Goal: Complete application form: Complete application form

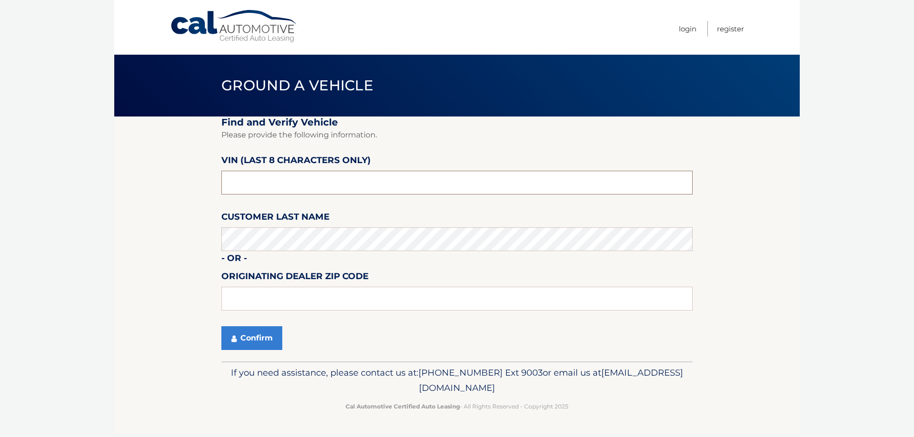
click at [260, 185] on input "text" at bounding box center [456, 183] width 471 height 24
drag, startPoint x: 257, startPoint y: 184, endPoint x: 158, endPoint y: 174, distance: 99.6
click at [171, 177] on section "Find and Verify Vehicle Please provide the following information. VIN (last 8 c…" at bounding box center [456, 239] width 685 height 245
click at [260, 180] on input "text" at bounding box center [456, 183] width 471 height 24
drag, startPoint x: 260, startPoint y: 180, endPoint x: 17, endPoint y: 162, distance: 243.9
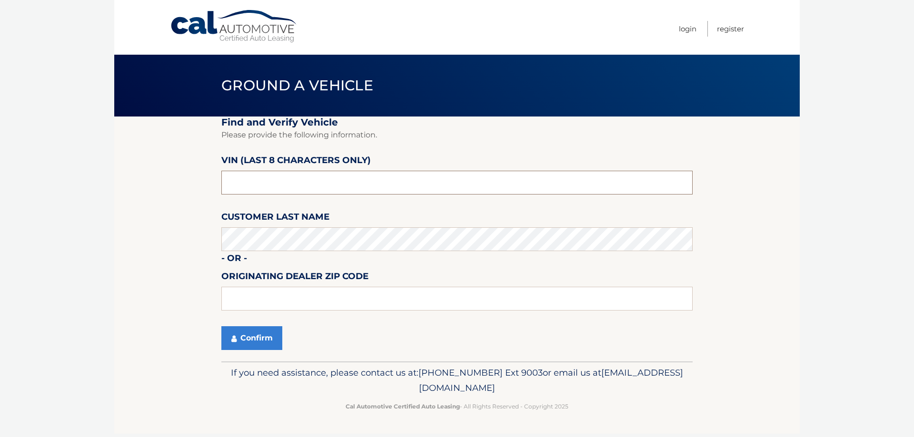
click at [37, 165] on body "Cal Automotive Menu Login Register Ground a Vehicle" at bounding box center [457, 218] width 914 height 437
paste input "206941**"
type input "206941**"
drag, startPoint x: 271, startPoint y: 185, endPoint x: 67, endPoint y: 179, distance: 204.3
click at [69, 179] on body "Cal Automotive Menu Login Register Ground a Vehicle" at bounding box center [457, 218] width 914 height 437
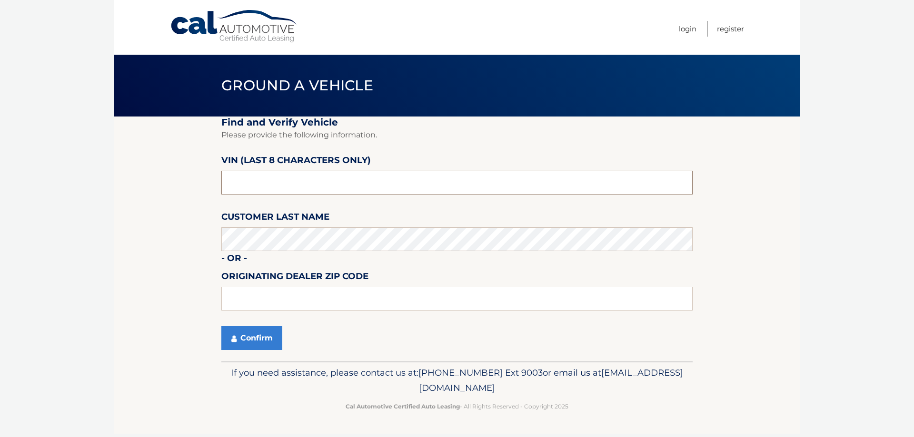
click at [241, 182] on input "text" at bounding box center [456, 183] width 471 height 24
drag, startPoint x: 279, startPoint y: 187, endPoint x: 132, endPoint y: 195, distance: 146.8
click at [144, 195] on section "Find and Verify Vehicle Please provide the following information. VIN (last 8 c…" at bounding box center [456, 239] width 685 height 245
paste input "NT206941"
type input "NT206941"
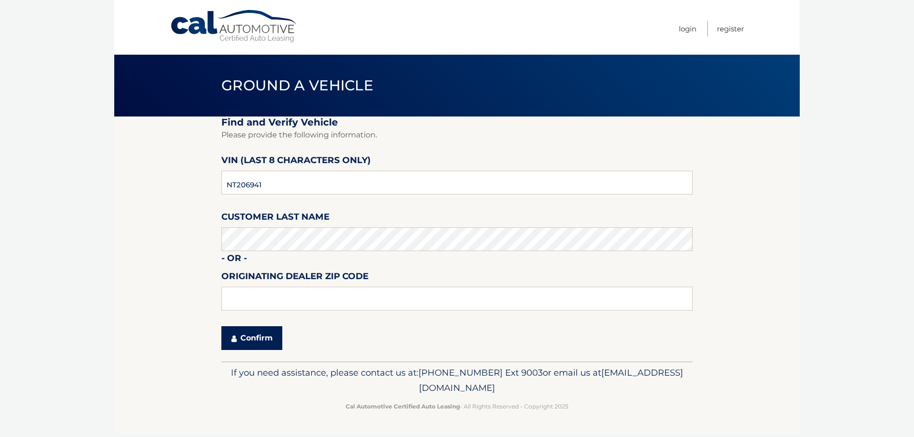
drag, startPoint x: 234, startPoint y: 343, endPoint x: 227, endPoint y: 341, distance: 7.9
click at [232, 342] on button "Confirm" at bounding box center [251, 339] width 61 height 24
drag, startPoint x: 274, startPoint y: 185, endPoint x: 36, endPoint y: 176, distance: 238.6
click at [36, 176] on body "Cal Automotive Menu Login Register Ground a Vehicle" at bounding box center [457, 218] width 914 height 437
paste input "NT206941"
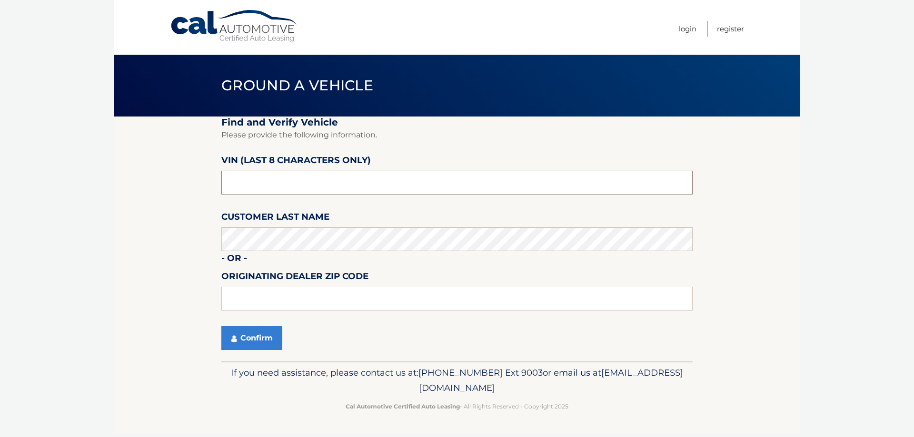
type input "NT206941"
click at [269, 336] on button "Confirm" at bounding box center [251, 339] width 61 height 24
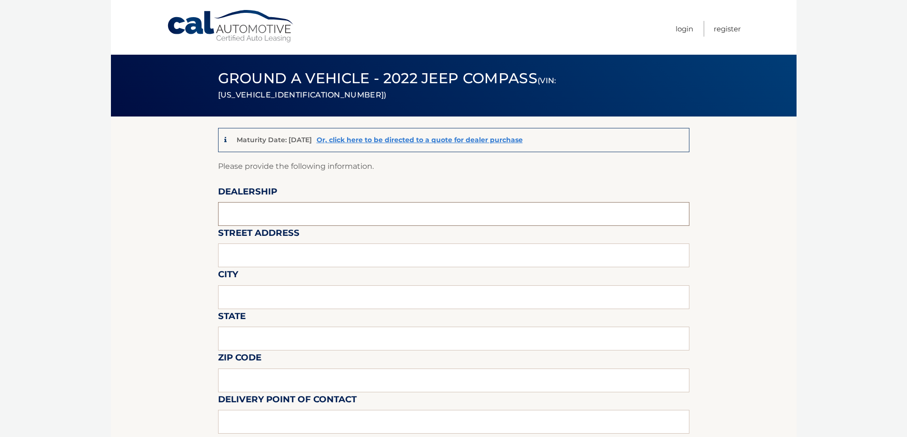
click at [278, 215] on input "text" at bounding box center [453, 214] width 471 height 24
type input "lawless inc"
type input "196 lexington st"
type input "woburn"
type input "MA"
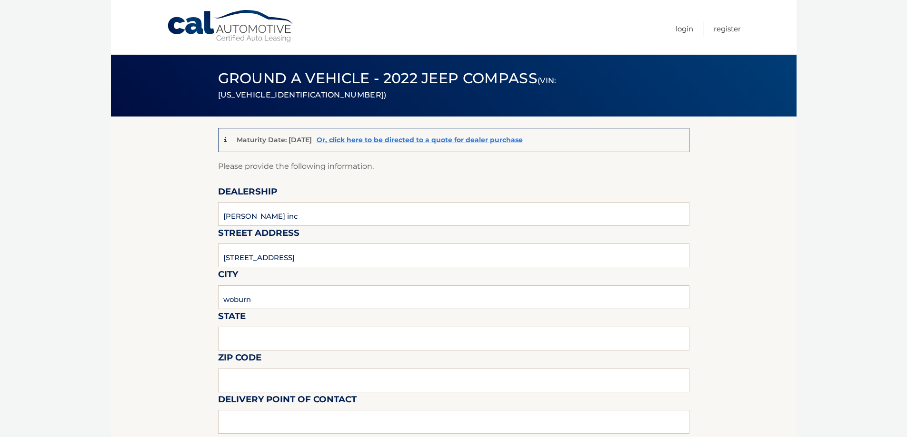
type input "01801"
type input "dave graham"
type input "7813762531"
type input "davidg@lawless.com"
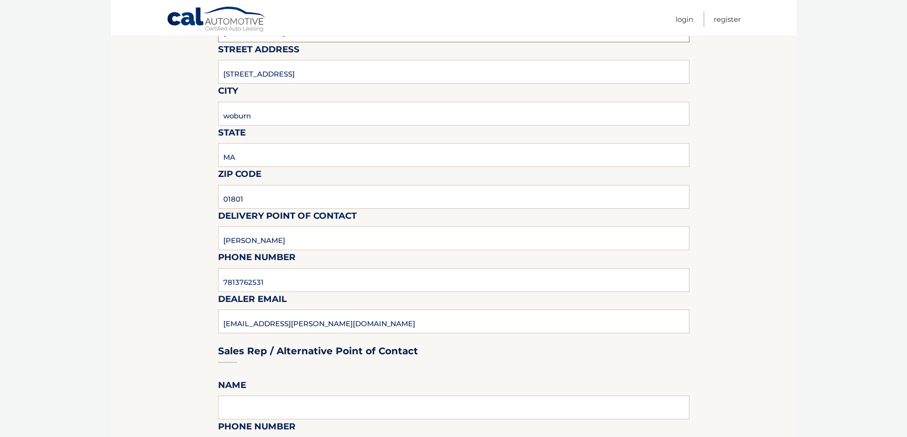
scroll to position [238, 0]
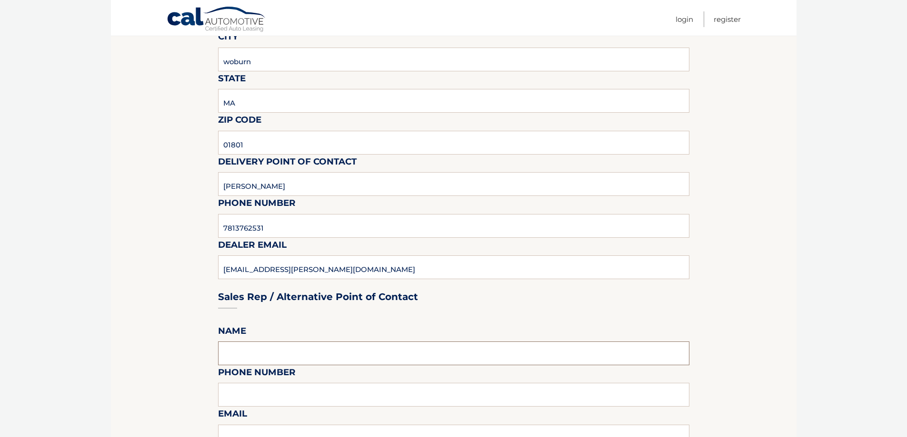
click at [259, 353] on input "text" at bounding box center [453, 354] width 471 height 24
type input "dave graham"
type input "7813762531"
type input "davidg@lawless.com"
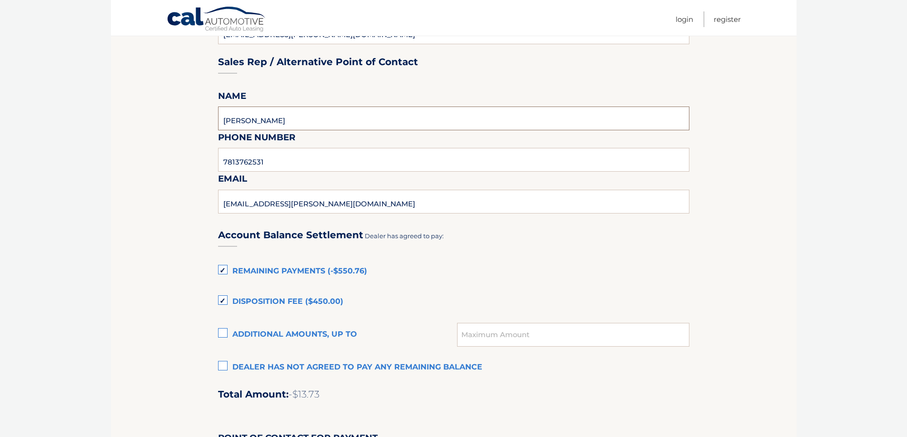
scroll to position [476, 0]
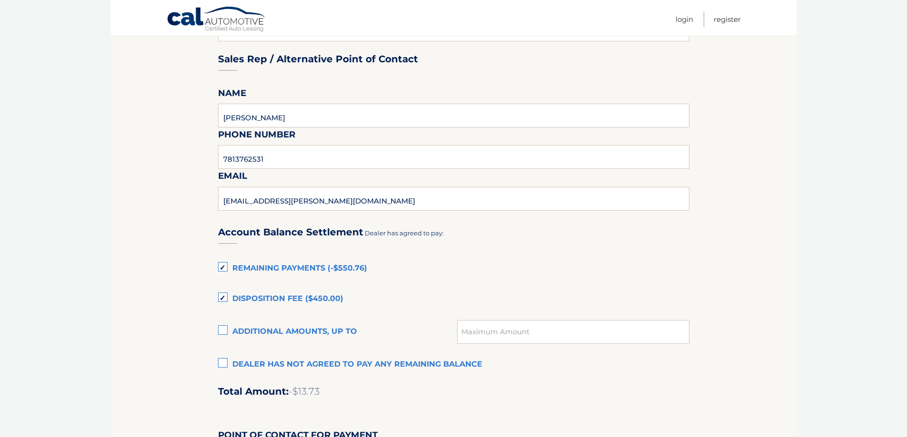
click at [224, 266] on label "Remaining Payments (-$550.76)" at bounding box center [453, 268] width 471 height 19
click at [0, 0] on input "Remaining Payments (-$550.76)" at bounding box center [0, 0] width 0 height 0
drag, startPoint x: 221, startPoint y: 295, endPoint x: 232, endPoint y: 295, distance: 10.9
click at [221, 295] on label "Disposition Fee ($450.00)" at bounding box center [453, 299] width 471 height 19
click at [0, 0] on input "Disposition Fee ($450.00)" at bounding box center [0, 0] width 0 height 0
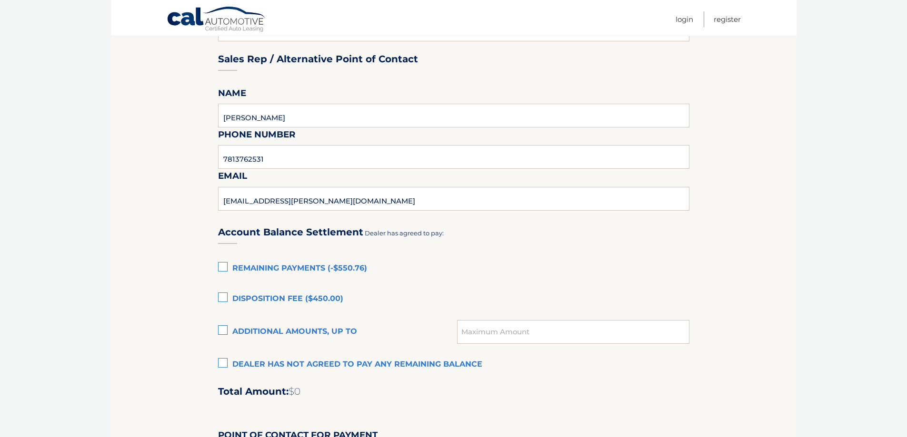
scroll to position [666, 0]
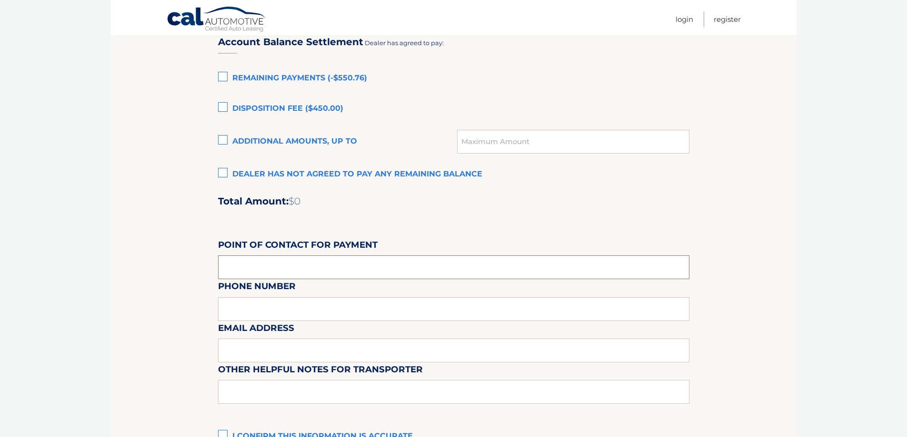
click at [296, 270] on input "text" at bounding box center [453, 268] width 471 height 24
click at [444, 220] on div "Account Balance Settlement Dealer has agreed to pay: Remaining Payments (-$550.…" at bounding box center [453, 235] width 471 height 422
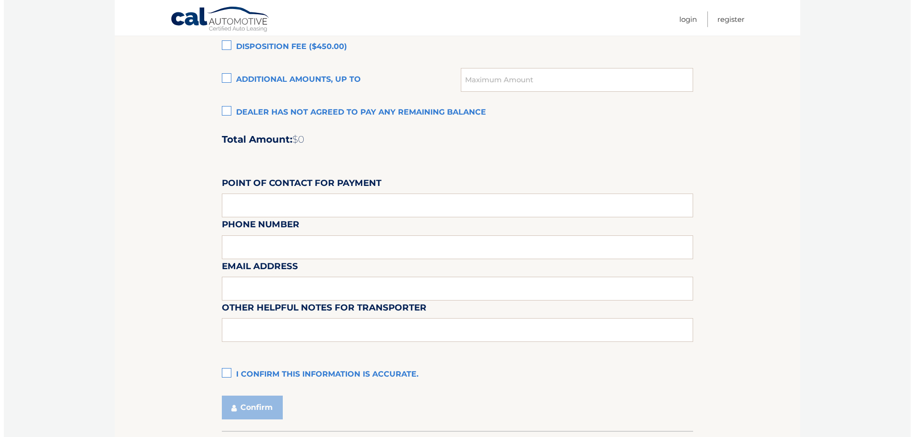
scroll to position [794, 0]
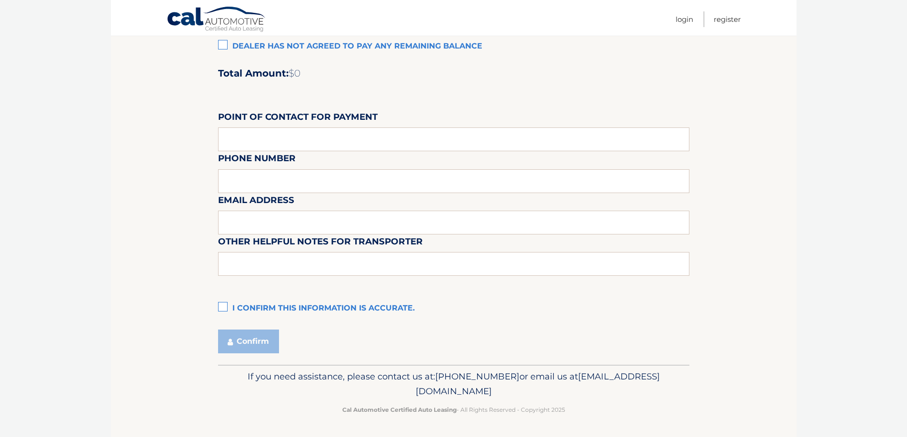
click at [226, 304] on label "I confirm this information is accurate." at bounding box center [453, 308] width 471 height 19
click at [0, 0] on input "I confirm this information is accurate." at bounding box center [0, 0] width 0 height 0
click at [251, 344] on button "Confirm" at bounding box center [248, 342] width 61 height 24
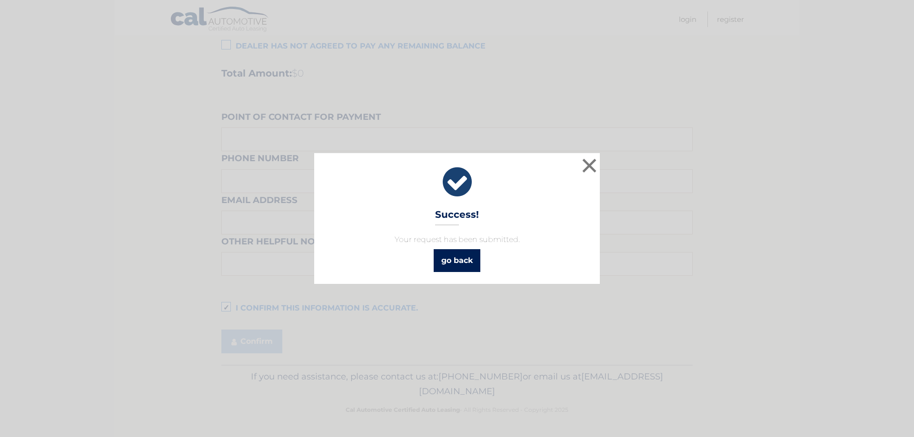
click at [448, 258] on link "go back" at bounding box center [457, 260] width 47 height 23
